Goal: Find specific page/section: Find specific page/section

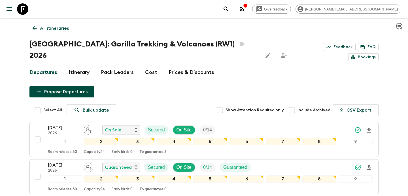
click at [55, 27] on p "All itineraries" at bounding box center [54, 28] width 29 height 7
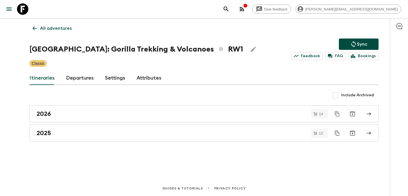
click at [55, 27] on p "All adventures" at bounding box center [56, 28] width 32 height 7
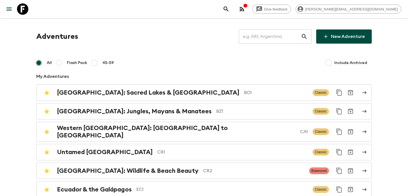
click at [273, 38] on input "text" at bounding box center [270, 37] width 62 height 16
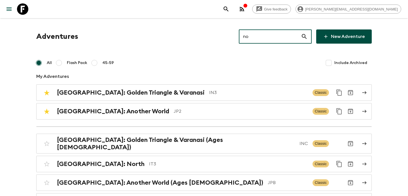
type input "no1"
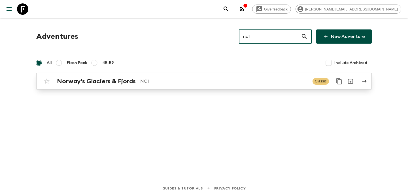
click at [195, 80] on p "NO1" at bounding box center [224, 81] width 168 height 7
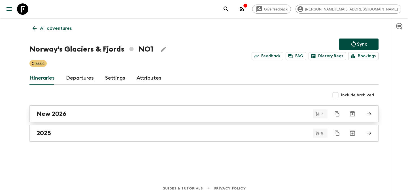
click at [143, 117] on div "New 2026" at bounding box center [199, 113] width 324 height 7
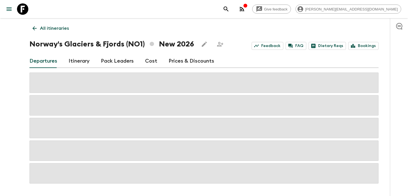
click at [152, 58] on link "Cost" at bounding box center [151, 61] width 12 height 14
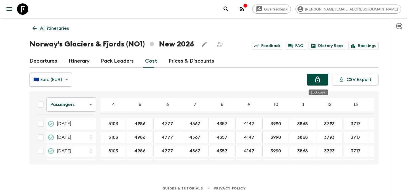
click at [316, 80] on icon "Lock costs" at bounding box center [317, 79] width 5 height 6
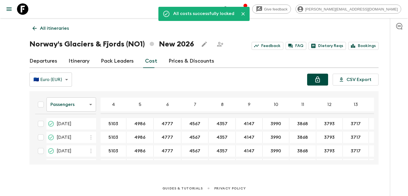
click at [66, 26] on p "All itineraries" at bounding box center [54, 28] width 29 height 7
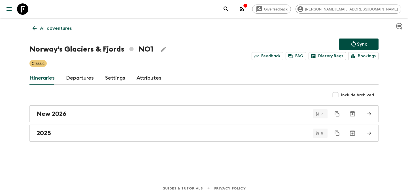
click at [66, 26] on p "All adventures" at bounding box center [56, 28] width 32 height 7
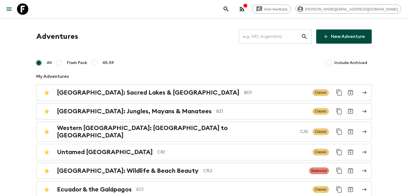
click at [274, 42] on input "text" at bounding box center [270, 37] width 62 height 16
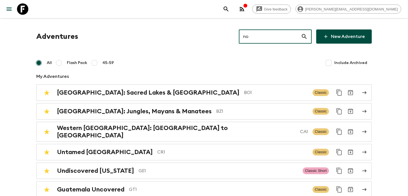
type input "noa"
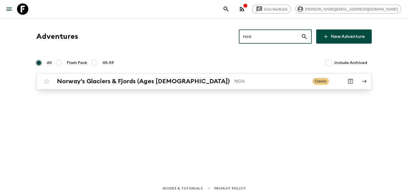
click at [211, 85] on div "Norway's Glaciers & Fjords (Ages [DEMOGRAPHIC_DATA]) NOA Classic" at bounding box center [192, 81] width 303 height 11
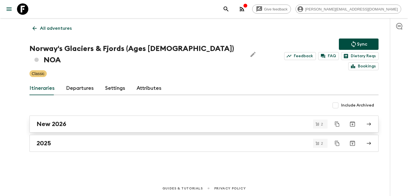
click at [175, 120] on div "New 2026" at bounding box center [199, 123] width 324 height 7
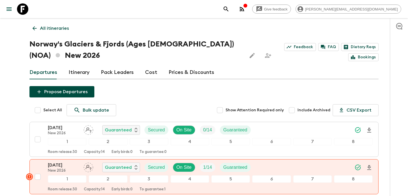
click at [151, 70] on link "Cost" at bounding box center [151, 73] width 12 height 14
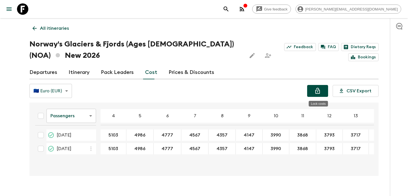
click at [312, 91] on button "Lock costs" at bounding box center [317, 91] width 21 height 12
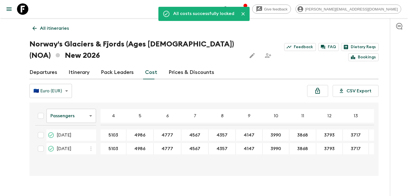
click at [53, 26] on p "All itineraries" at bounding box center [54, 28] width 29 height 7
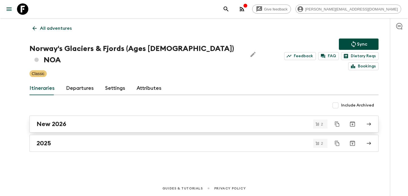
click at [166, 115] on link "New 2026" at bounding box center [203, 123] width 349 height 17
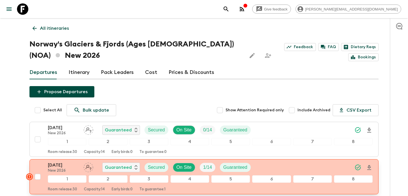
click at [261, 165] on div "[DATE] New 2026 Guaranteed Secured On Site 1 / 14 Guaranteed" at bounding box center [210, 167] width 324 height 11
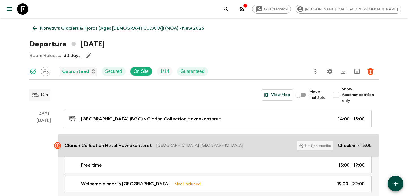
click at [125, 142] on p "Clarion Collection Hotel Havnekontoret" at bounding box center [108, 145] width 87 height 7
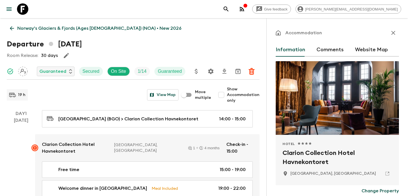
click at [324, 52] on button "Comments" at bounding box center [329, 50] width 27 height 14
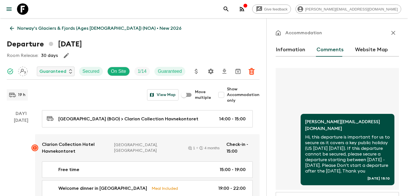
scroll to position [73, 0]
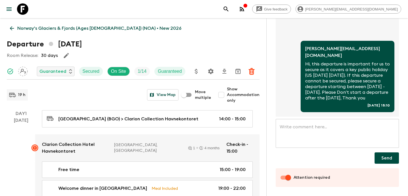
click at [282, 178] on input "Attention required" at bounding box center [288, 177] width 32 height 11
checkbox input "false"
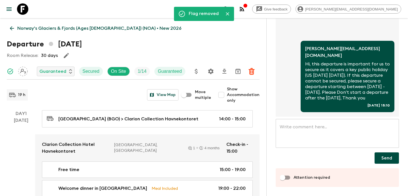
scroll to position [0, 0]
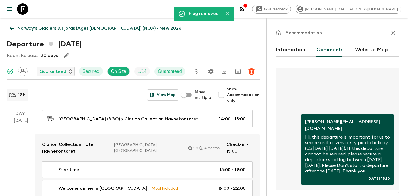
click at [391, 29] on button "button" at bounding box center [392, 32] width 11 height 11
